Goal: Information Seeking & Learning: Learn about a topic

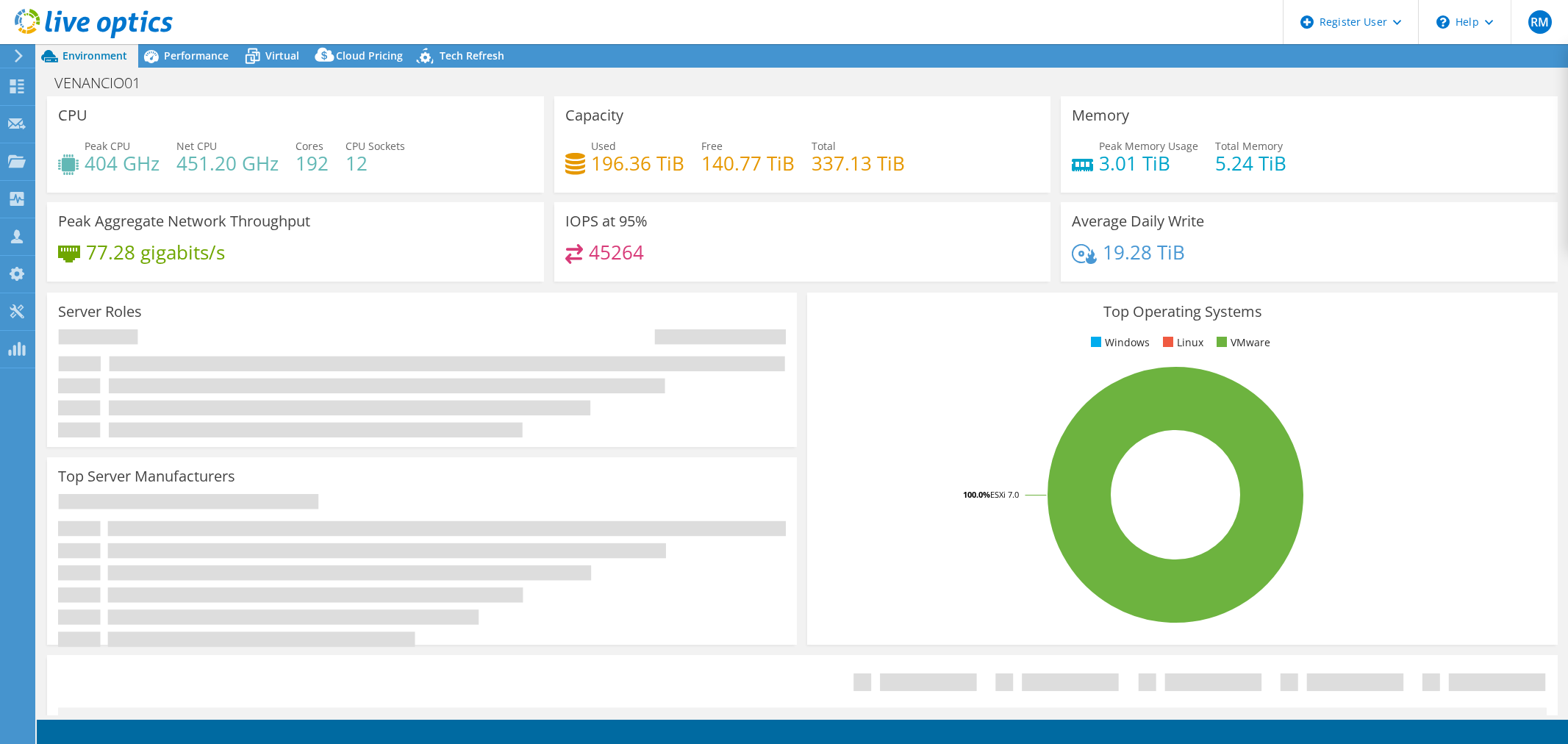
select select "SouthAmerica"
select select "USD"
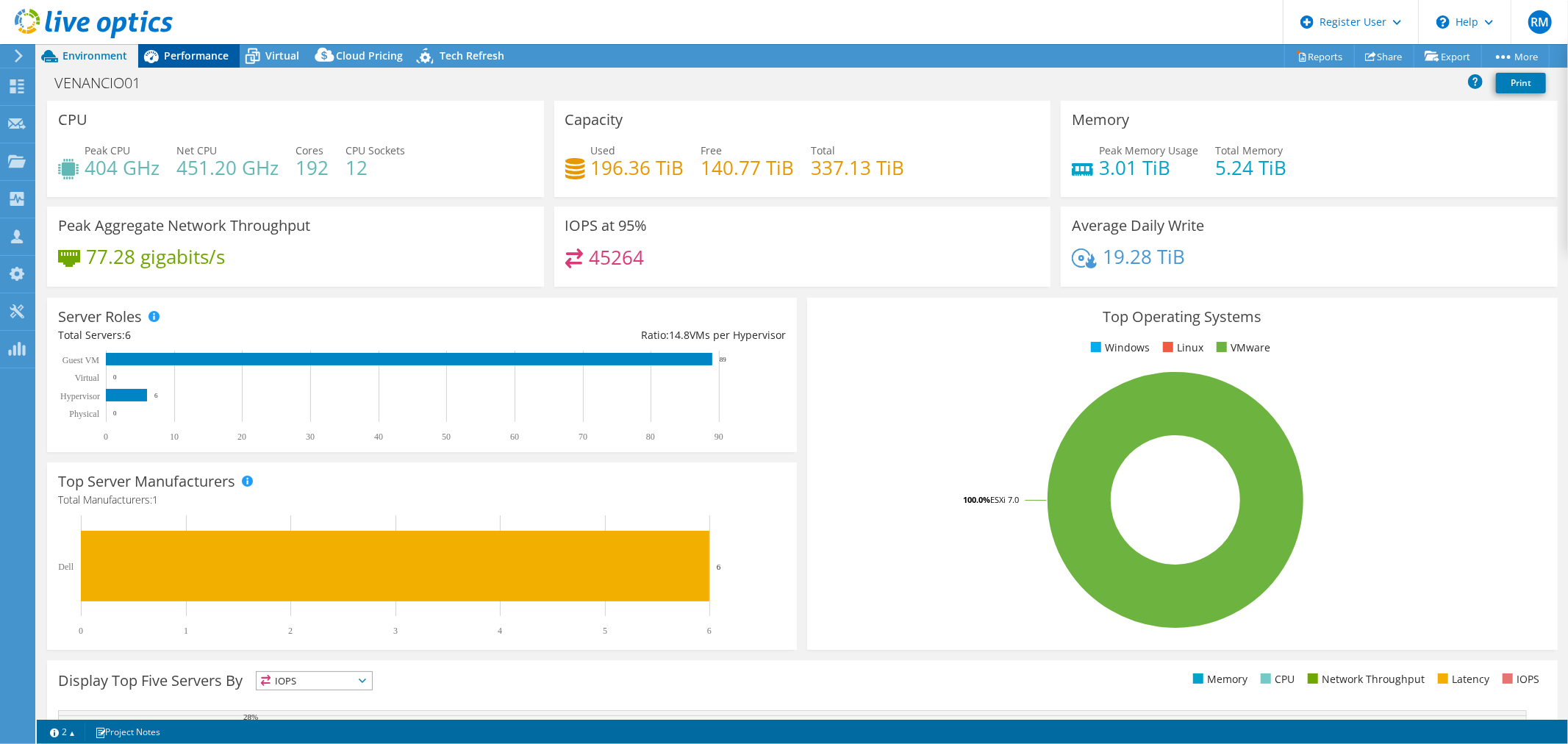
click at [170, 67] on div "Performance" at bounding box center [189, 56] width 101 height 24
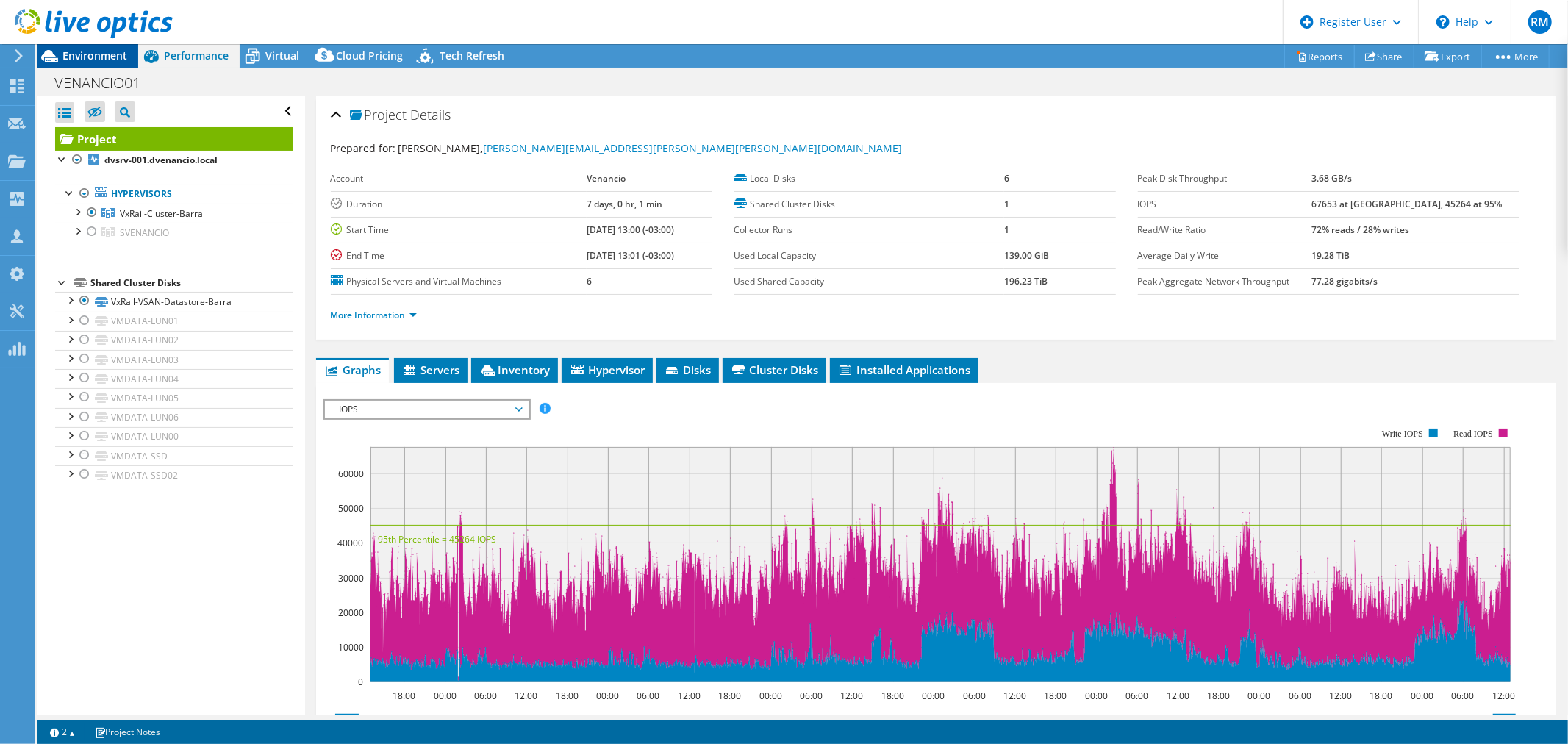
click at [101, 57] on span "Environment" at bounding box center [95, 56] width 65 height 14
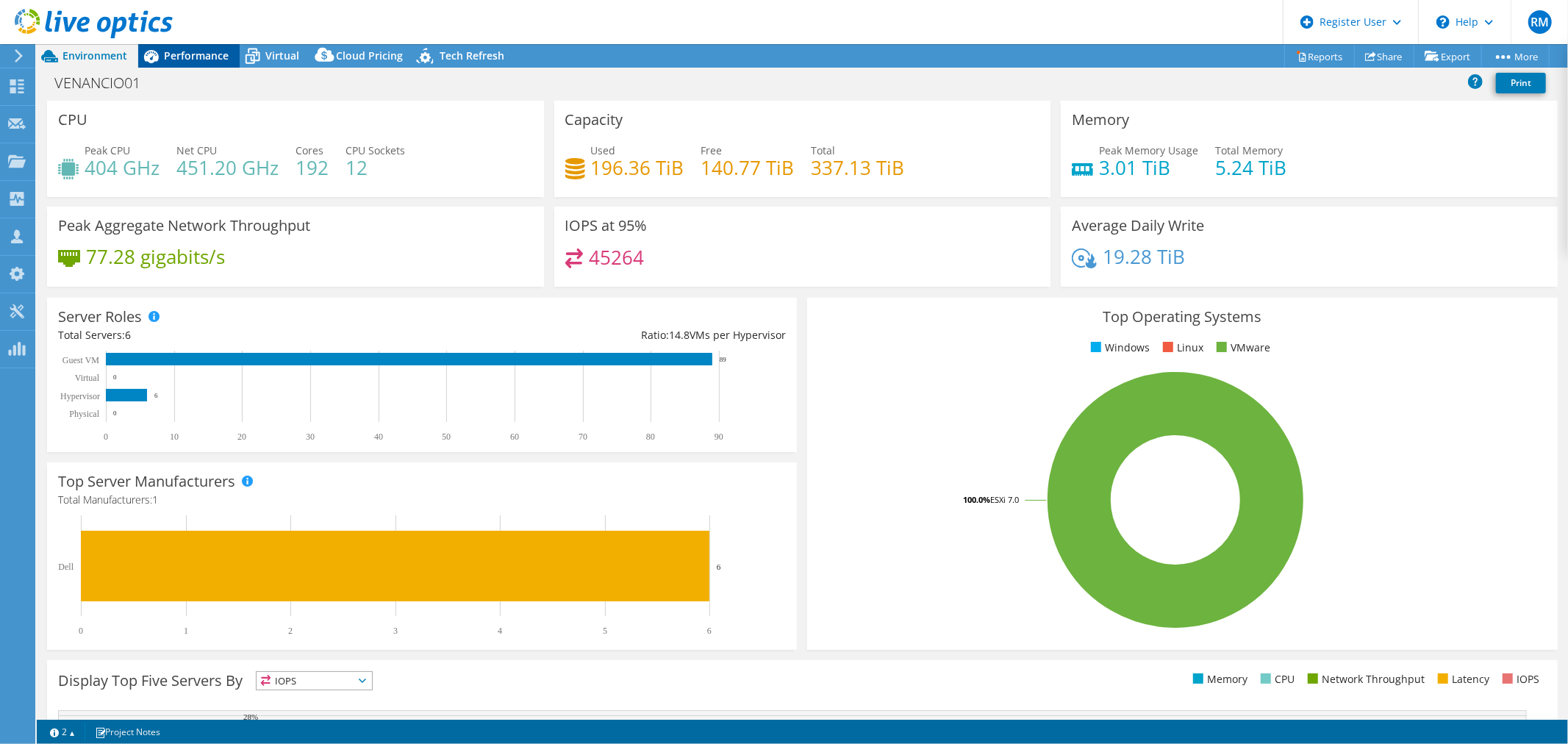
click at [186, 58] on span "Performance" at bounding box center [196, 56] width 65 height 14
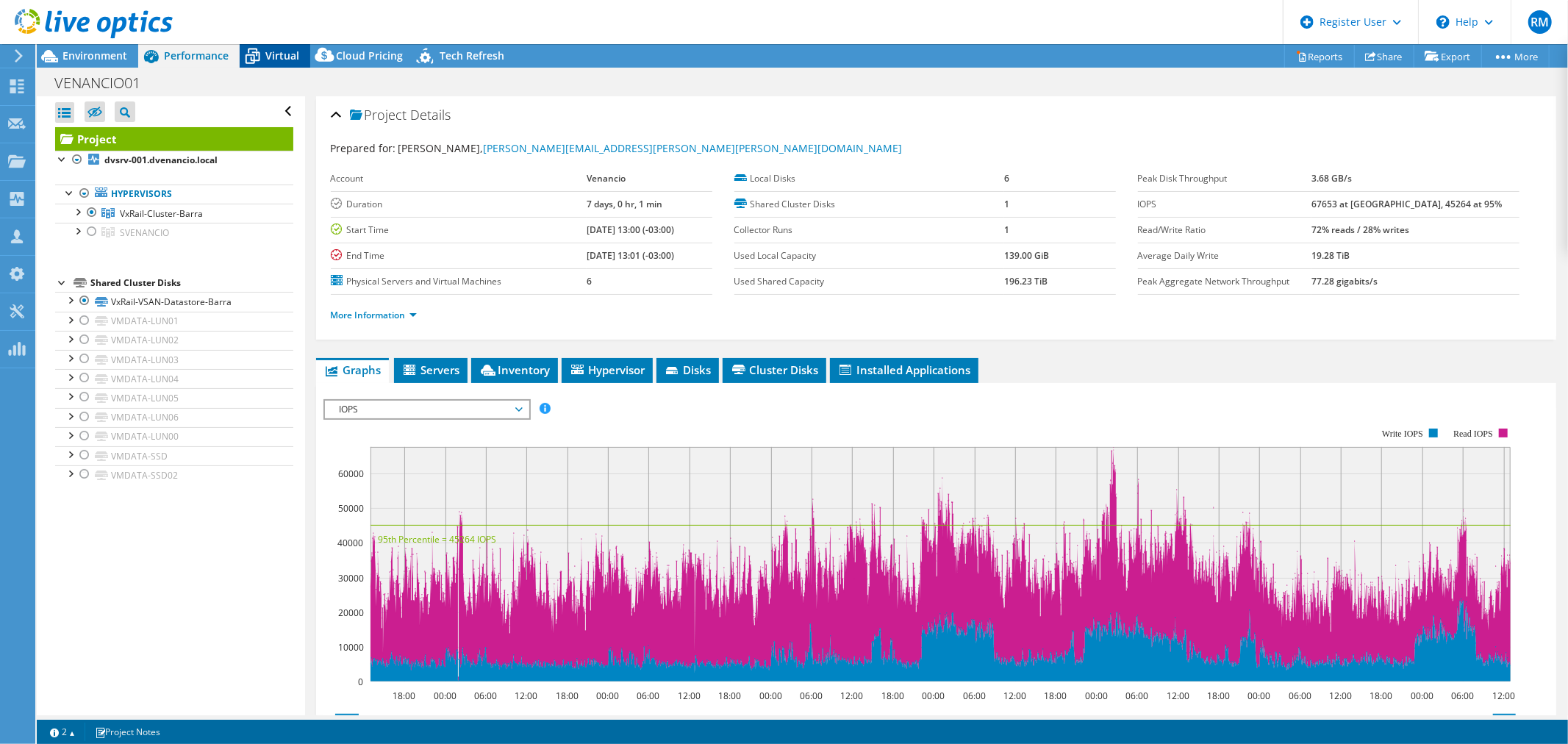
click at [256, 55] on icon at bounding box center [253, 57] width 14 height 11
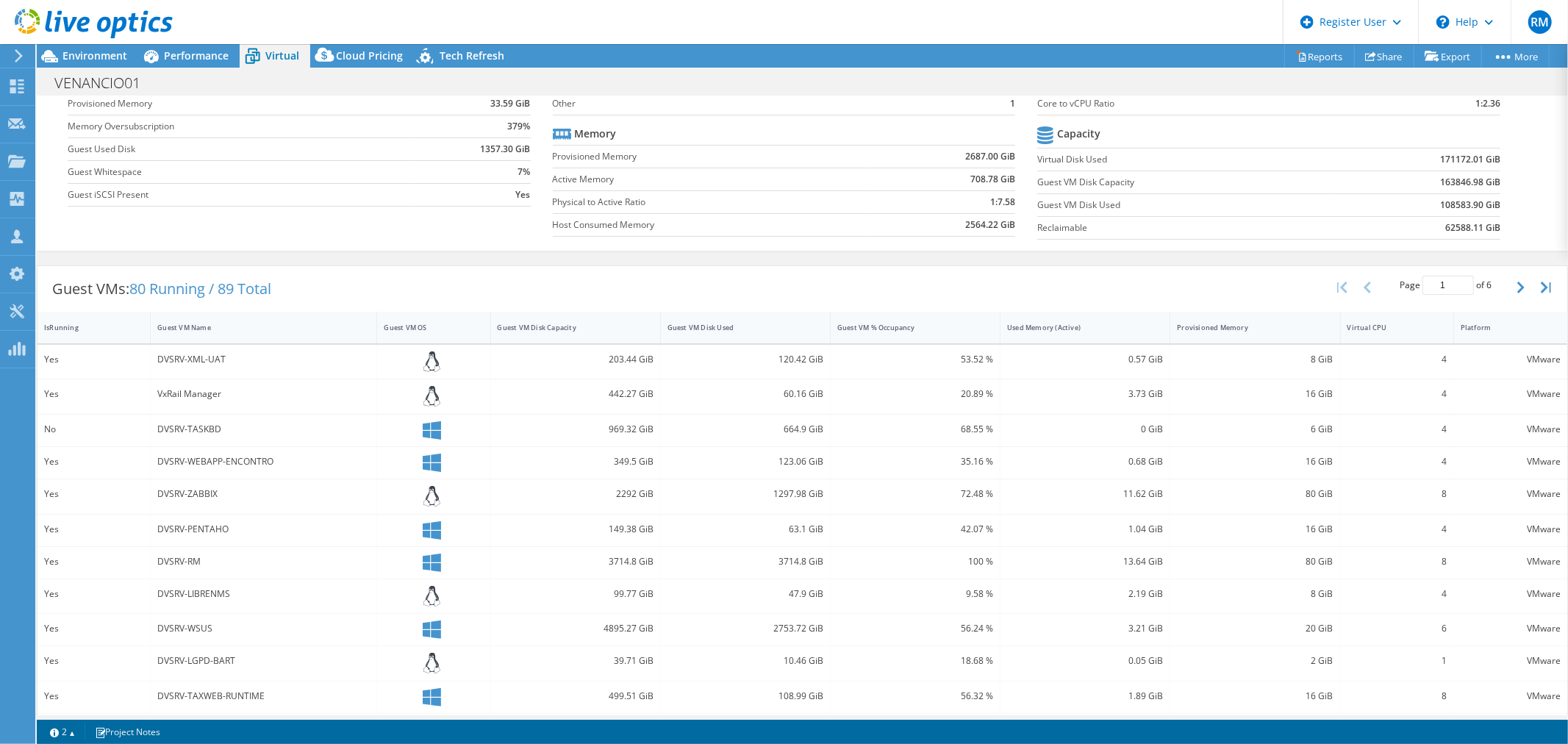
scroll to position [262, 0]
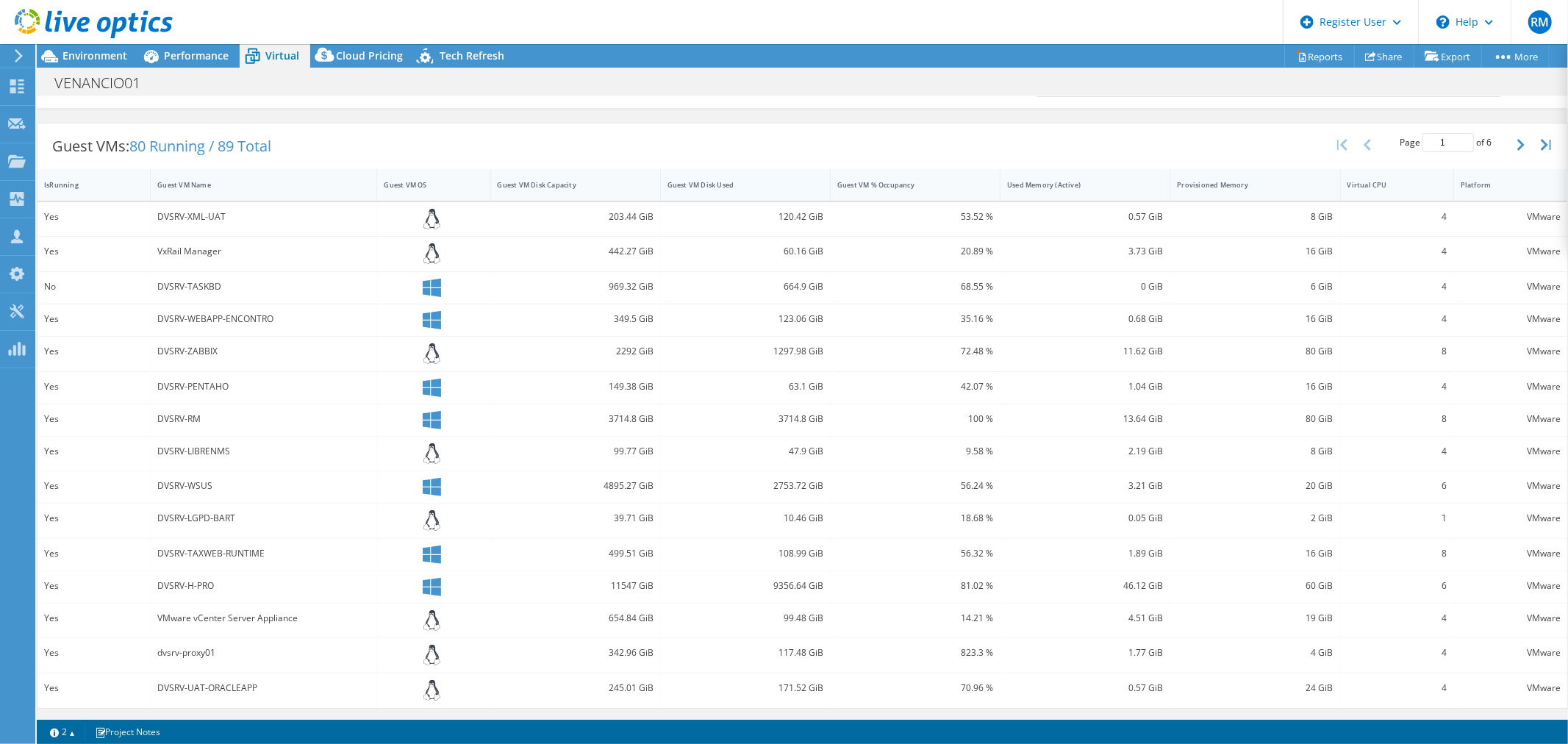
click at [747, 185] on div "Guest VM Disk Used" at bounding box center [736, 185] width 138 height 10
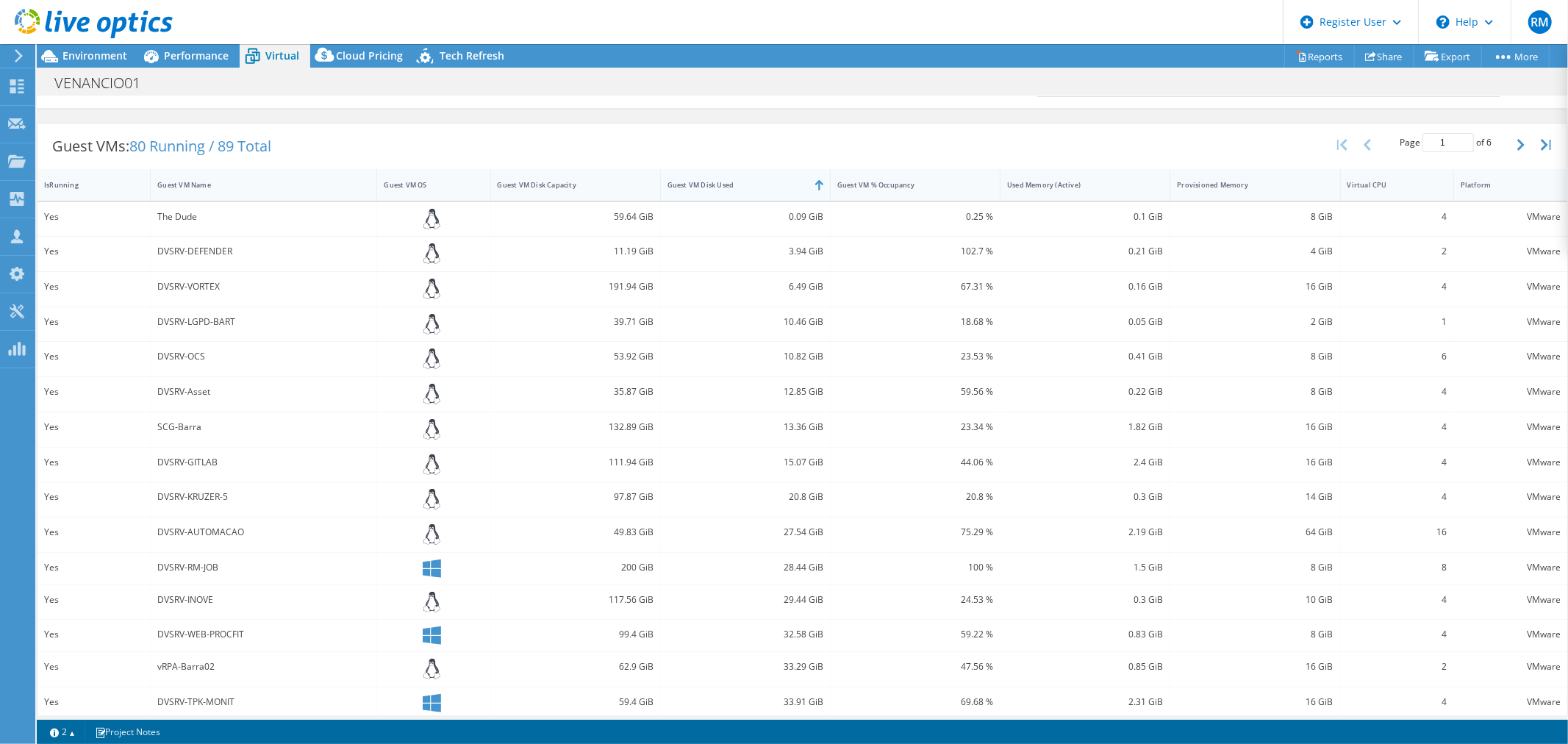
click at [747, 185] on div "Guest VM Disk Used" at bounding box center [736, 185] width 138 height 10
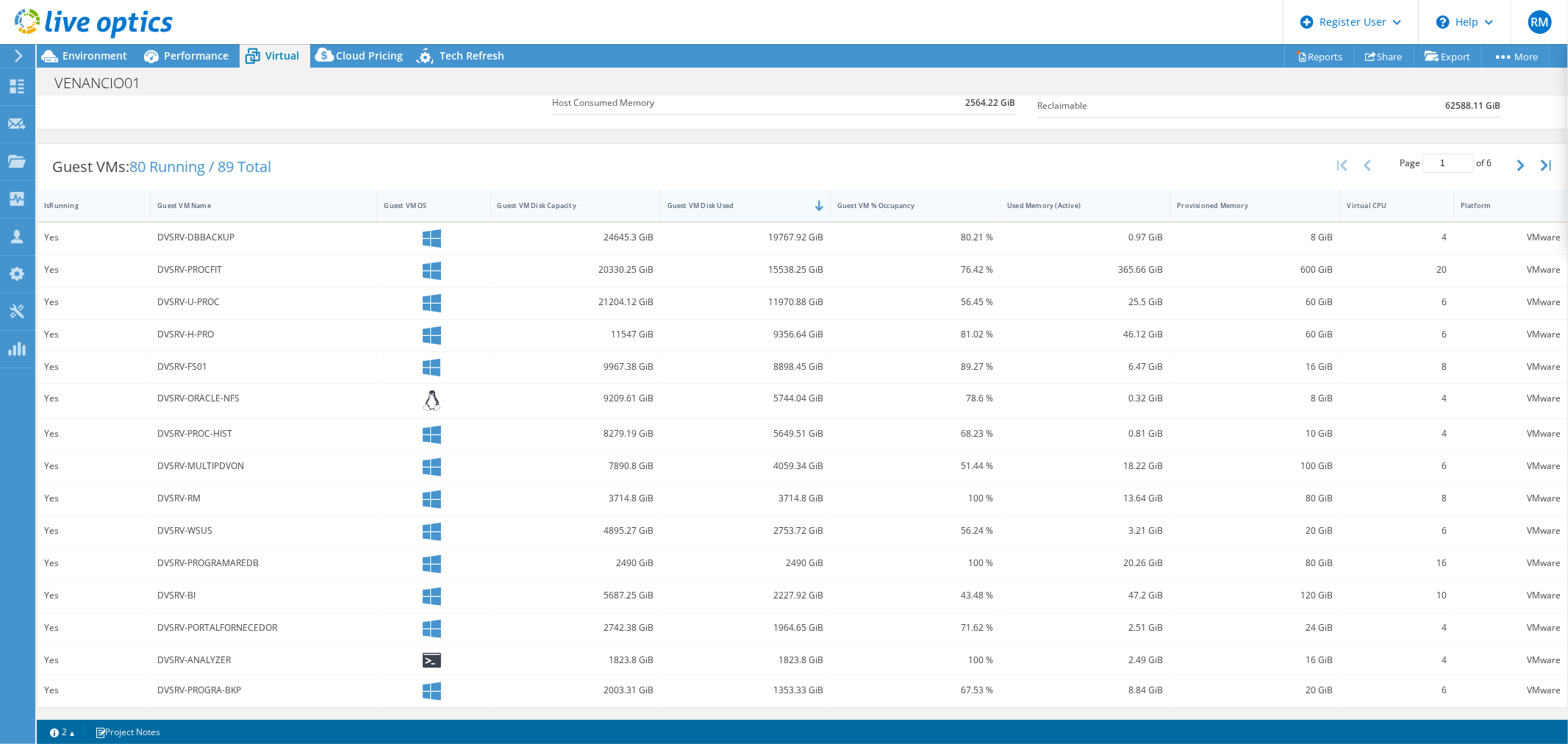
scroll to position [242, 0]
drag, startPoint x: 244, startPoint y: 237, endPoint x: 150, endPoint y: 237, distance: 94.0
click at [150, 237] on div "DVSRV-DBBACKUP" at bounding box center [263, 238] width 227 height 32
drag, startPoint x: 759, startPoint y: 233, endPoint x: 847, endPoint y: 234, distance: 88.0
click at [847, 234] on div "Yes DVSRV-DBBACKUP 24645.3 GiB 19767.92 GiB 80.21 % 0.97 GiB 8 GiB 4 VMware" at bounding box center [802, 238] width 1530 height 32
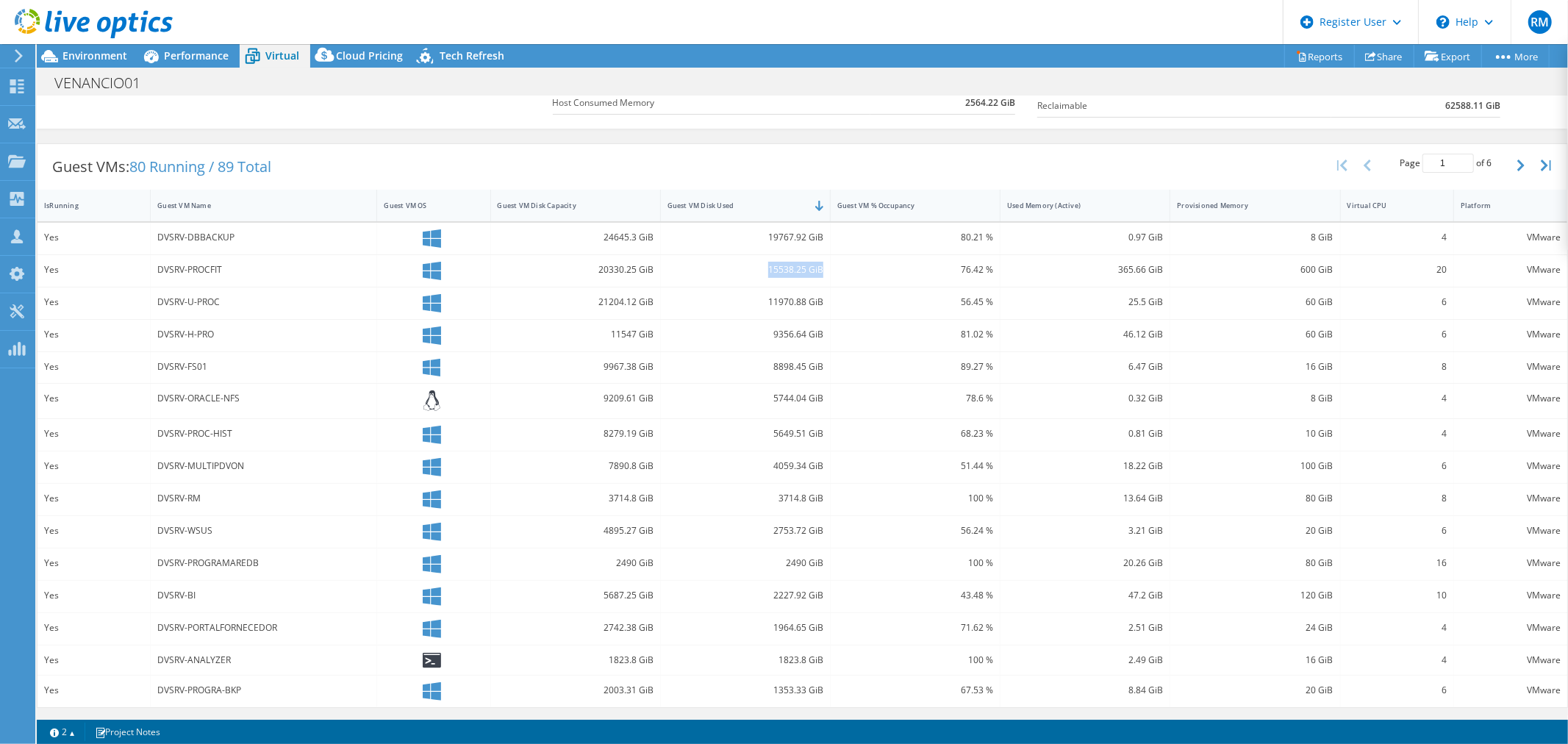
drag, startPoint x: 759, startPoint y: 269, endPoint x: 817, endPoint y: 269, distance: 58.0
click at [817, 269] on div "15538.25 GiB" at bounding box center [745, 269] width 156 height 16
click at [778, 370] on div "8898.45 GiB" at bounding box center [745, 367] width 156 height 16
drag, startPoint x: 760, startPoint y: 366, endPoint x: 858, endPoint y: 366, distance: 98.0
click at [858, 366] on div "Yes DVSRV-FS01 9967.38 GiB 8898.45 GiB 89.27 % 6.47 GiB 16 GiB 8 VMware" at bounding box center [802, 368] width 1530 height 32
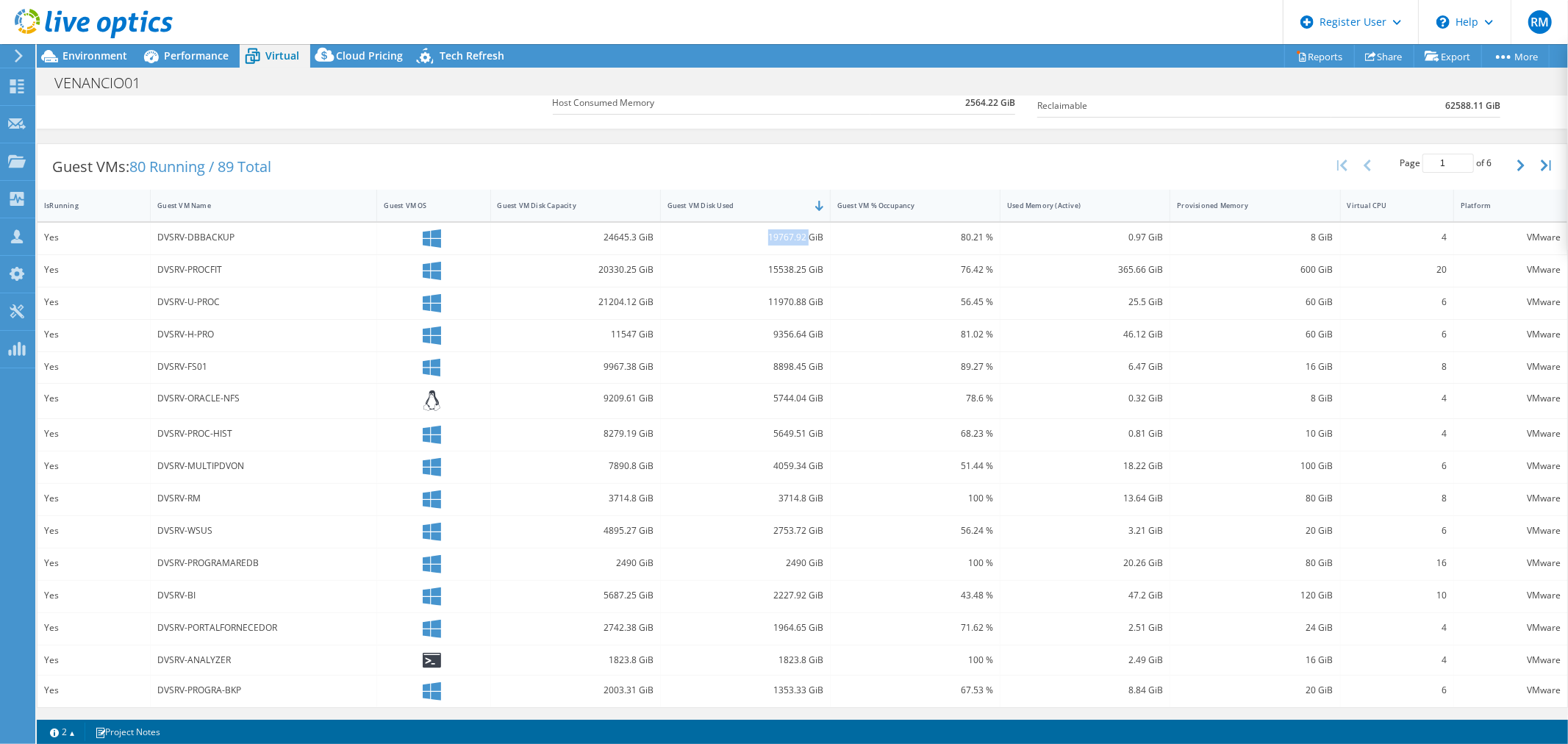
drag, startPoint x: 752, startPoint y: 236, endPoint x: 802, endPoint y: 236, distance: 50.0
click at [802, 236] on div "19767.92 GiB" at bounding box center [745, 237] width 156 height 16
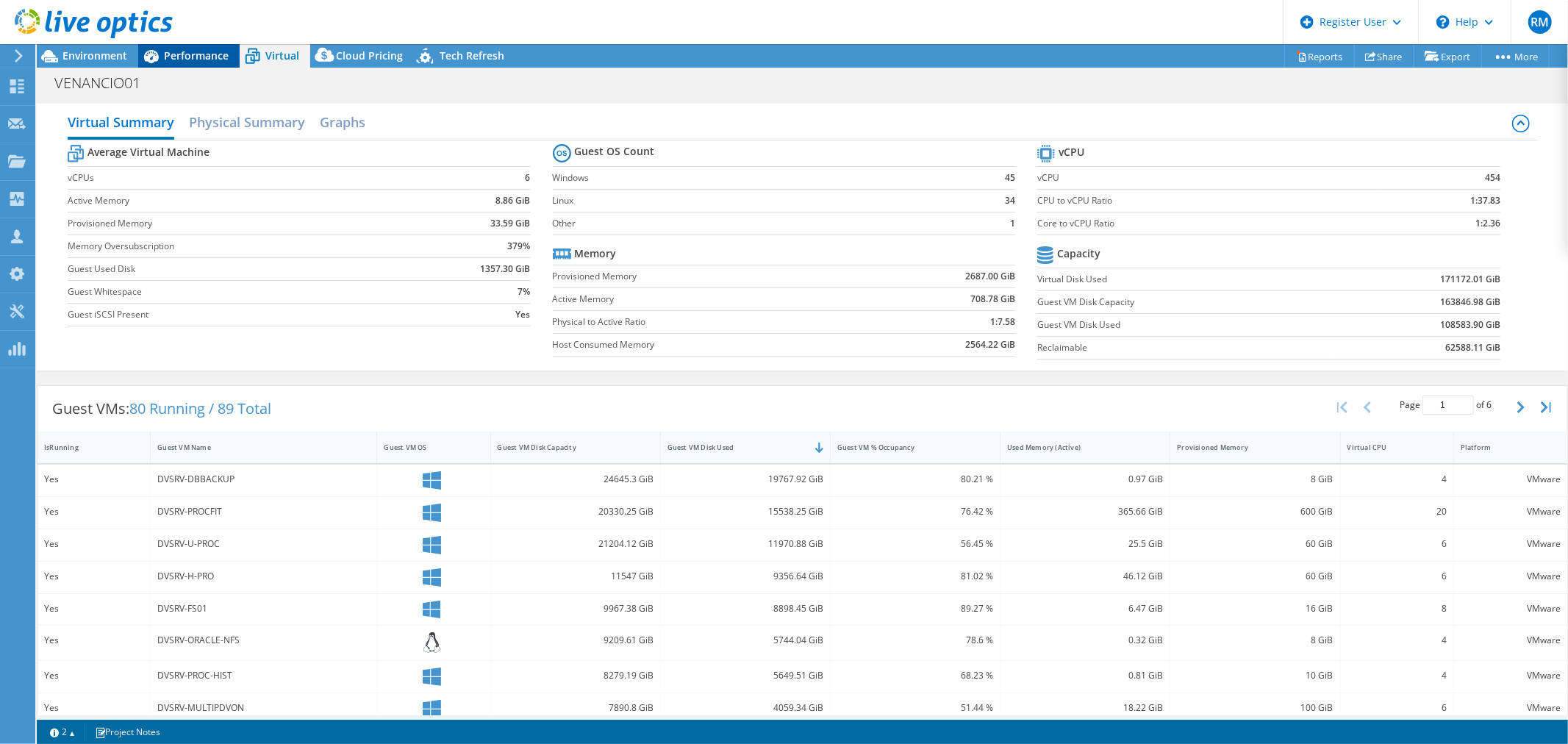
click at [232, 62] on div "Performance" at bounding box center [189, 56] width 101 height 24
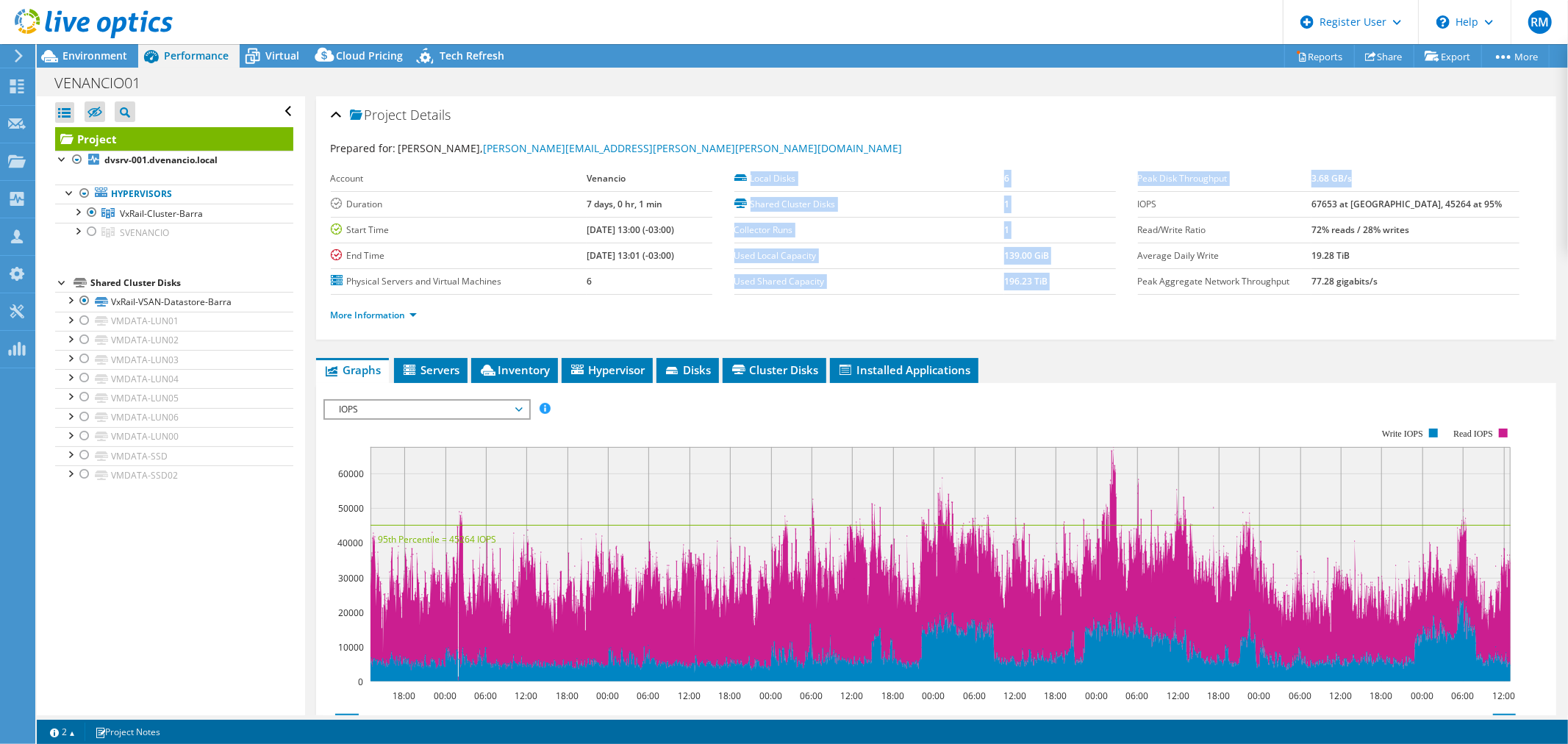
drag, startPoint x: 1402, startPoint y: 179, endPoint x: 1127, endPoint y: 172, distance: 275.1
click at [1127, 172] on section "Prepared for: [PERSON_NAME], [PERSON_NAME][EMAIL_ADDRESS][PERSON_NAME][PERSON_N…" at bounding box center [936, 238] width 1211 height 195
drag, startPoint x: 1344, startPoint y: 203, endPoint x: 1401, endPoint y: 200, distance: 57.1
click at [1401, 200] on tr "IOPS 67653 at [GEOGRAPHIC_DATA], 45264 at 95%" at bounding box center [1329, 204] width 382 height 26
click at [407, 317] on link "More Information" at bounding box center [374, 315] width 86 height 12
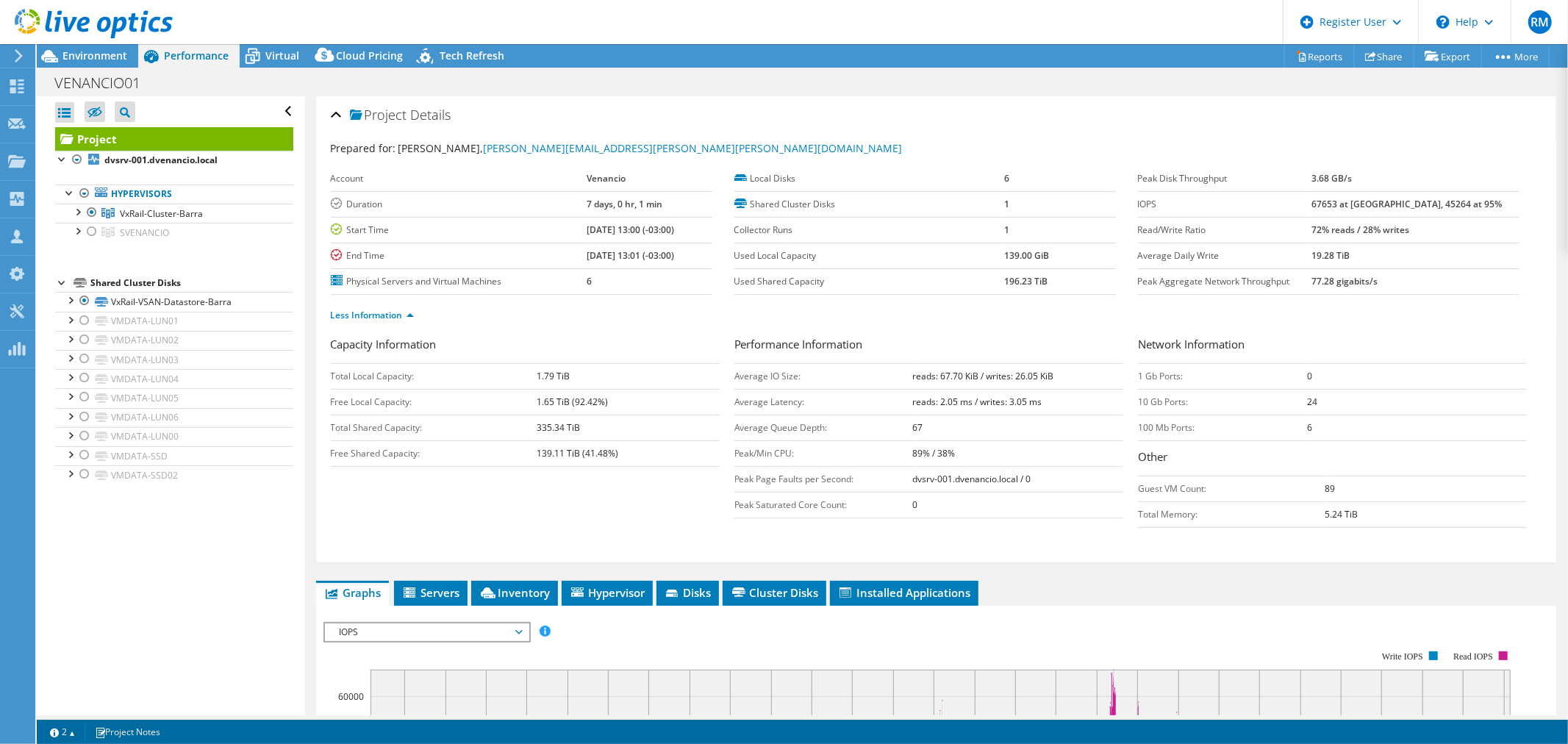
click at [480, 623] on span "IOPS" at bounding box center [426, 632] width 189 height 17
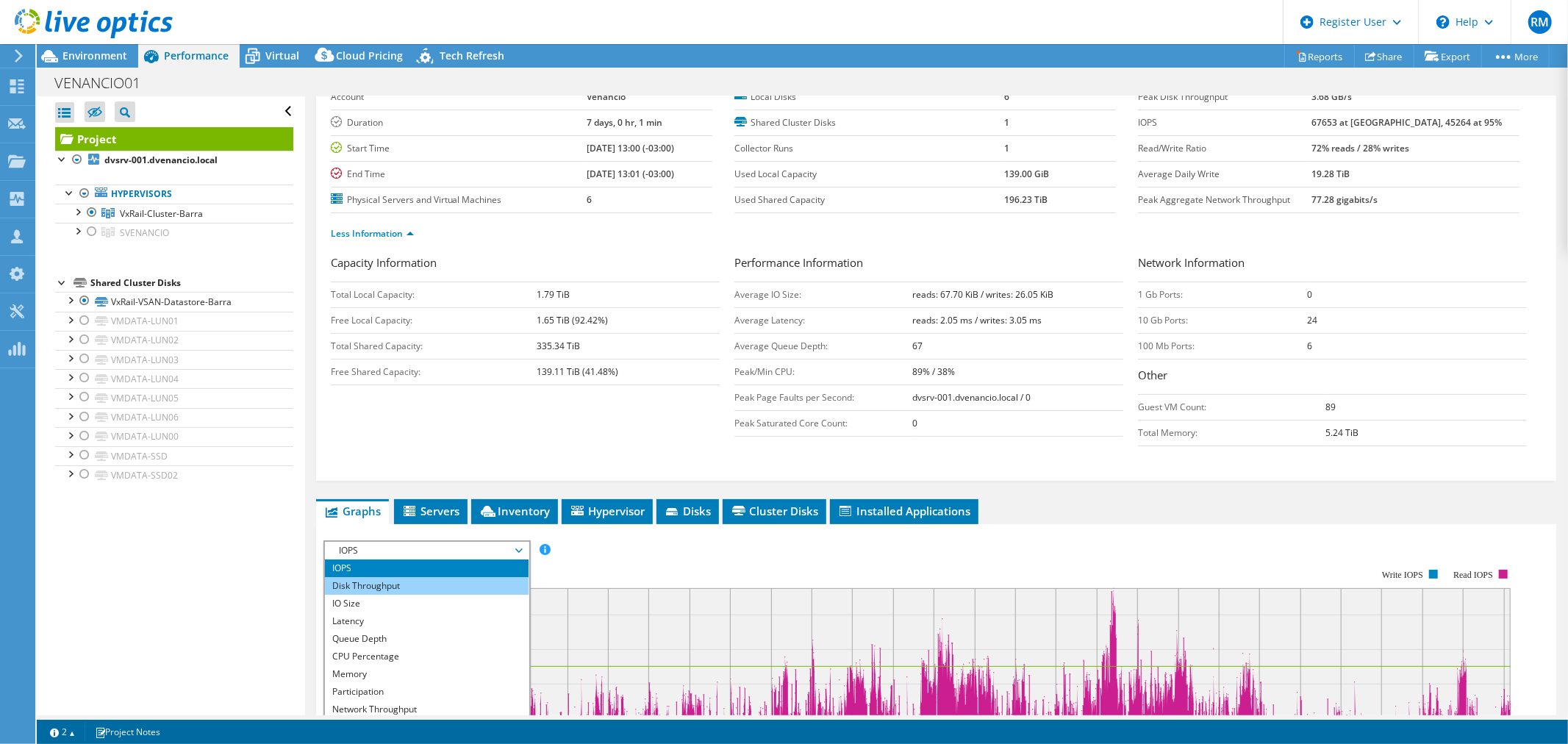
click at [442, 585] on li "Disk Throughput" at bounding box center [426, 586] width 204 height 17
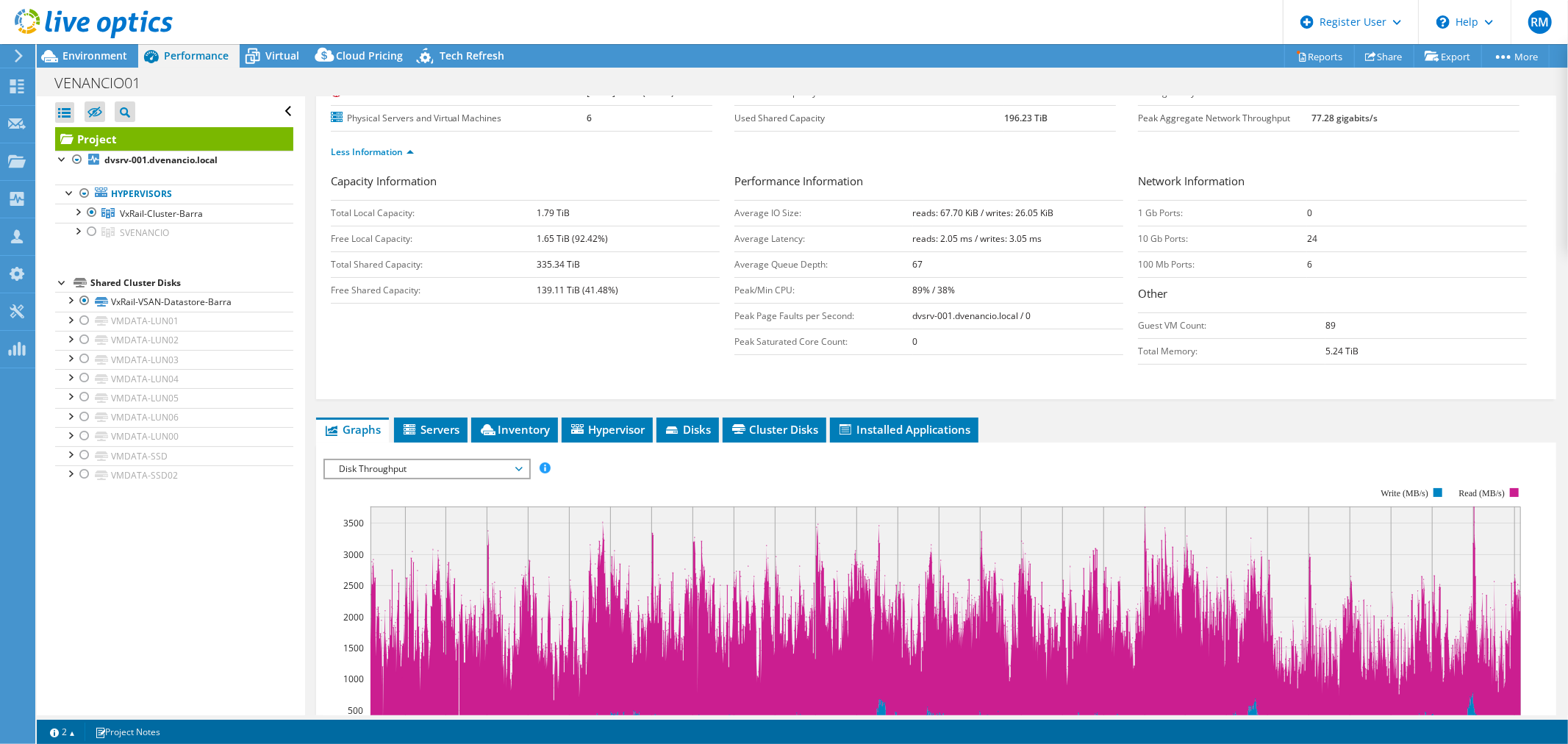
scroll to position [245, 0]
